Goal: Find specific page/section

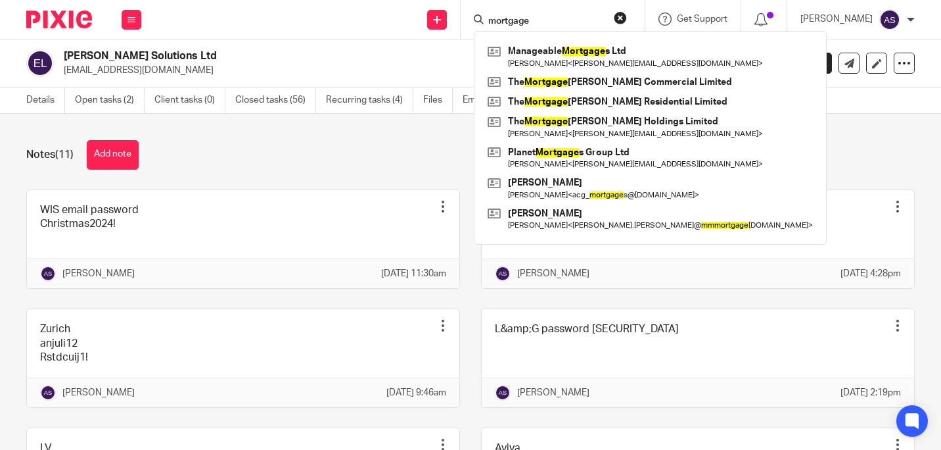
click at [411, 18] on div "Send new email Create task Add client Request signature mortgage Manageable Mor…" at bounding box center [547, 19] width 787 height 39
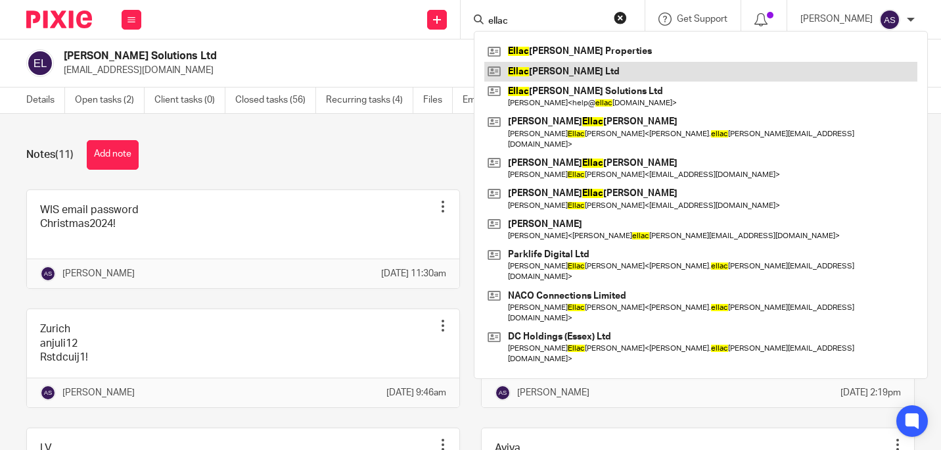
type input "ellac"
click at [604, 66] on link at bounding box center [700, 72] width 433 height 20
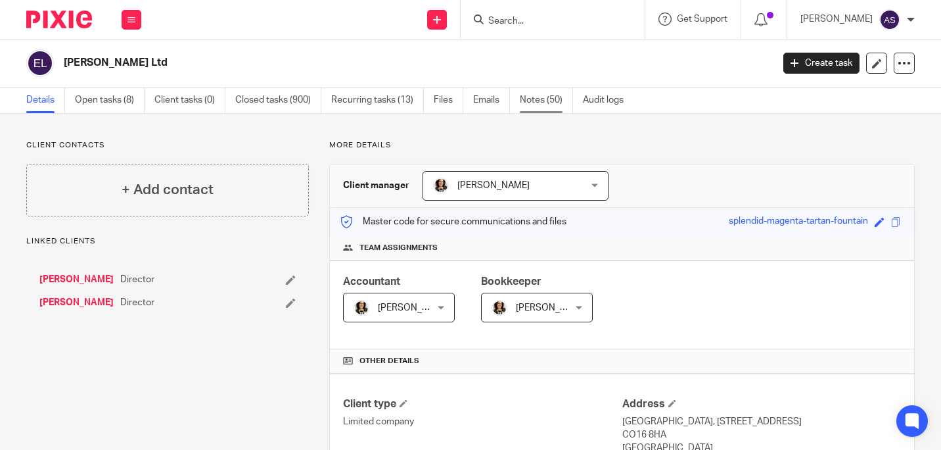
click at [551, 101] on link "Notes (50)" at bounding box center [546, 100] width 53 height 26
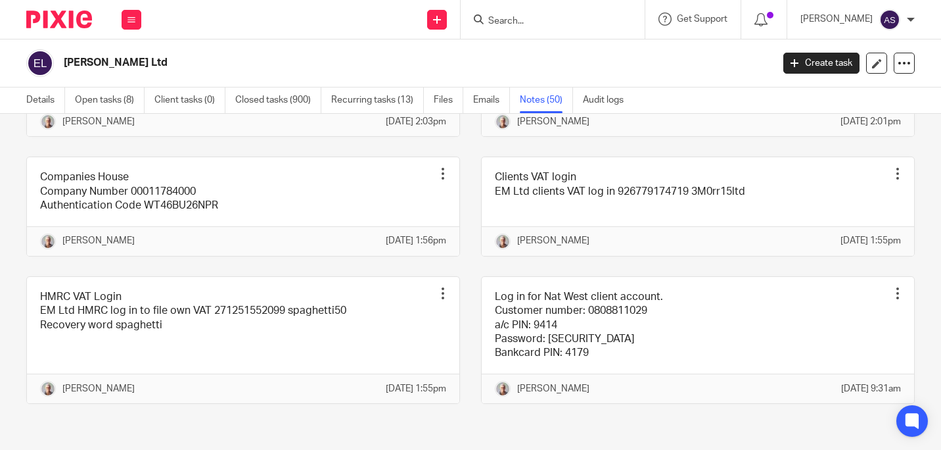
scroll to position [160, 0]
